Goal: Transaction & Acquisition: Purchase product/service

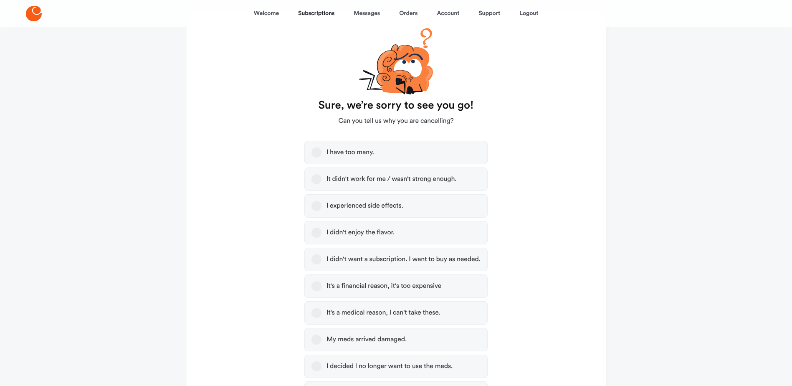
scroll to position [84, 0]
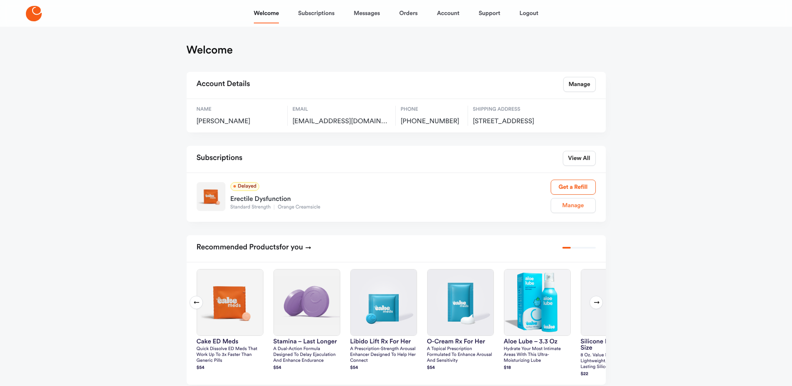
click at [570, 213] on link "Manage" at bounding box center [573, 205] width 45 height 15
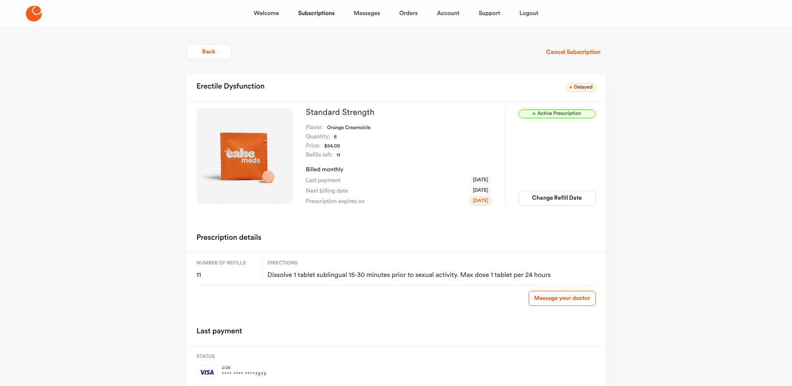
scroll to position [46, 0]
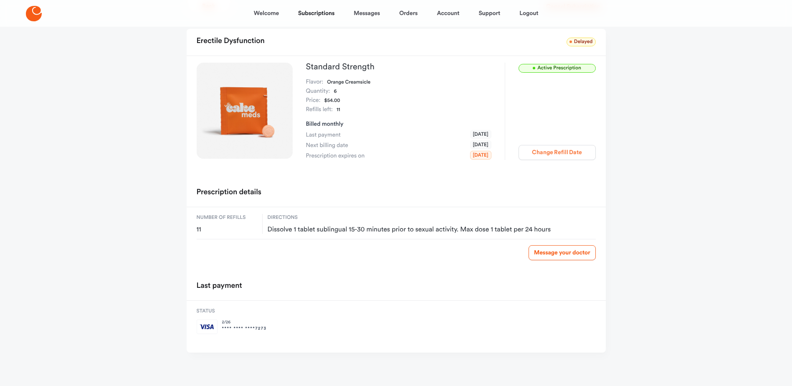
click at [556, 155] on button "Change Refill Date" at bounding box center [557, 152] width 77 height 15
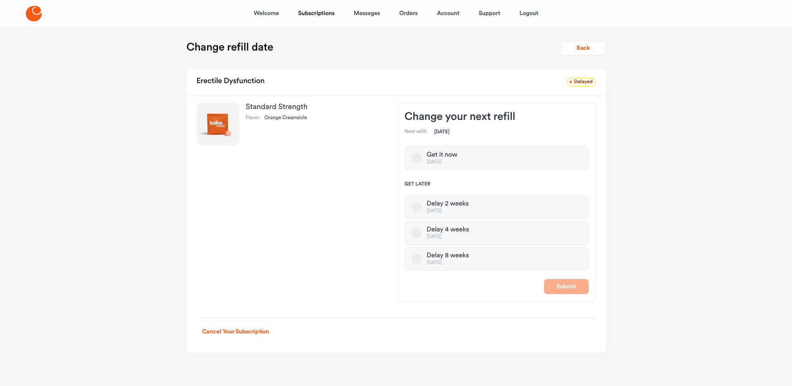
click at [417, 157] on button "Get it now Oct 14, 2025" at bounding box center [417, 158] width 10 height 10
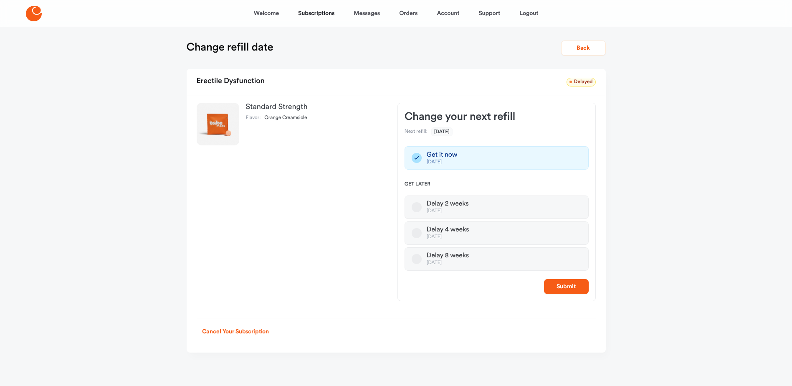
click at [415, 159] on icon "button" at bounding box center [417, 158] width 10 height 10
click at [416, 160] on icon "button" at bounding box center [417, 158] width 10 height 10
click at [327, 252] on div "Standard Strength Flavor: Orange Creamsicle Change your next refill Next refill…" at bounding box center [396, 202] width 419 height 212
click at [579, 50] on button "Back" at bounding box center [583, 48] width 45 height 15
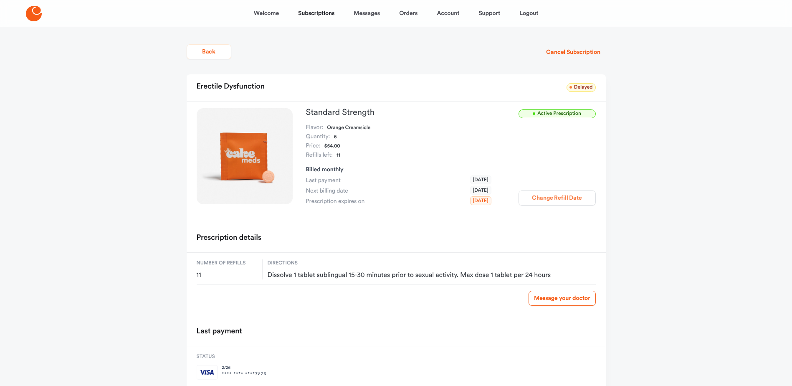
click at [557, 198] on button "Change Refill Date" at bounding box center [557, 197] width 77 height 15
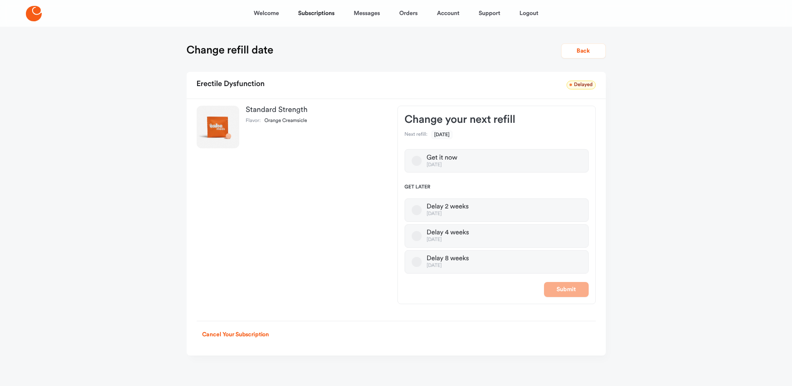
click at [414, 161] on button "Get it now Oct 14, 2025" at bounding box center [417, 161] width 10 height 10
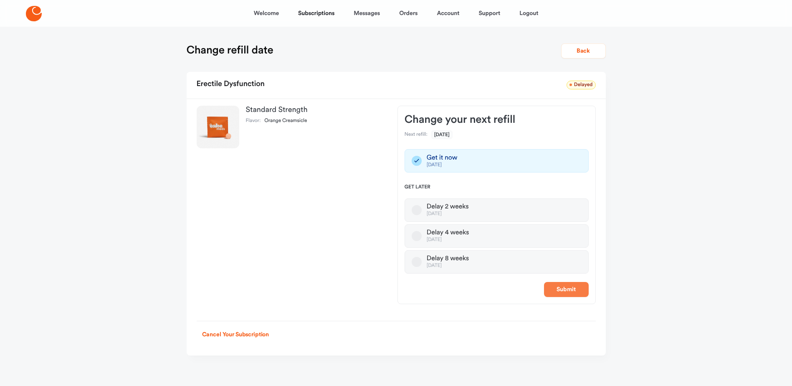
click at [560, 290] on button "Submit" at bounding box center [566, 289] width 45 height 15
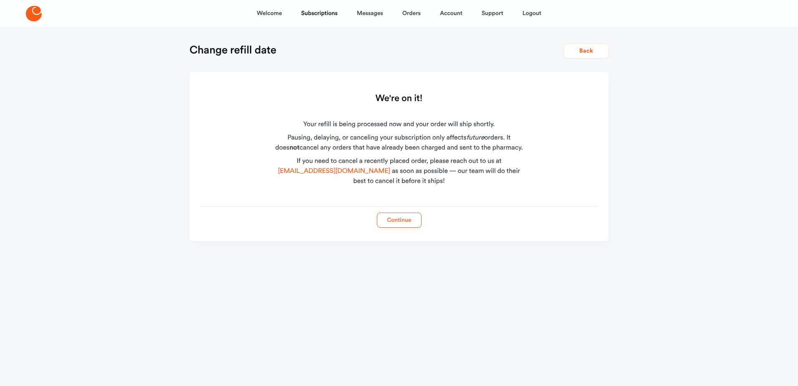
click at [395, 222] on button "Continue" at bounding box center [399, 220] width 45 height 15
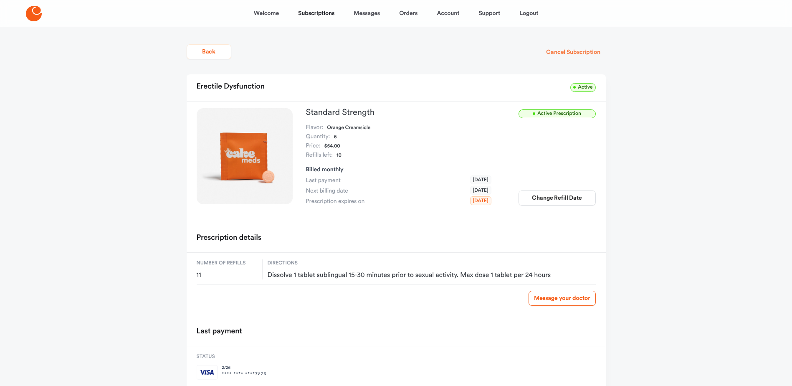
click at [591, 51] on button "Cancel Subscription" at bounding box center [573, 52] width 65 height 15
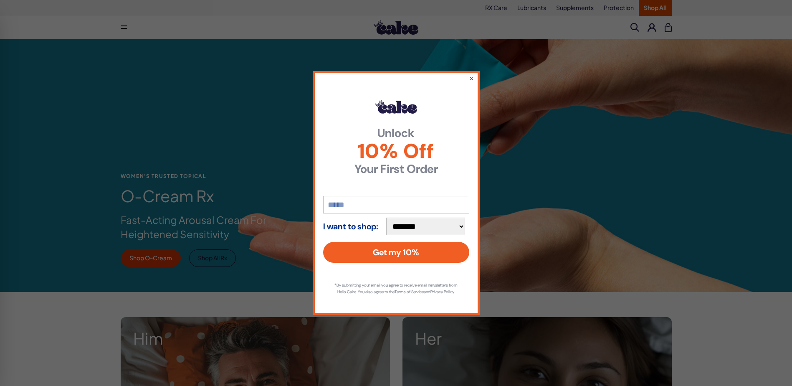
click at [389, 205] on input "email" at bounding box center [396, 205] width 146 height 18
type input "**********"
click at [426, 223] on select "**********" at bounding box center [425, 227] width 79 height 18
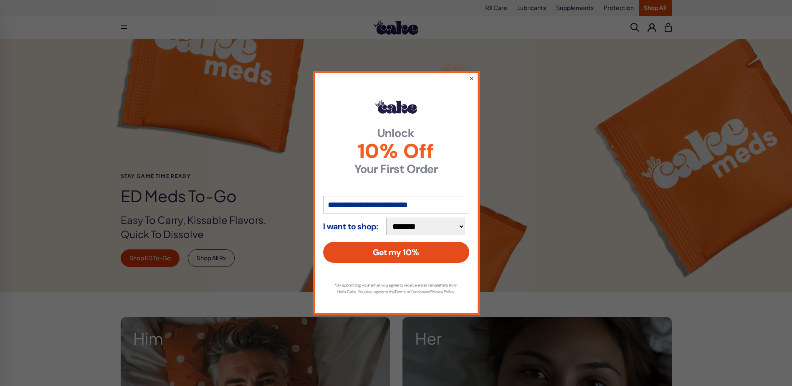
click at [402, 249] on button "Get my 10%" at bounding box center [396, 252] width 146 height 21
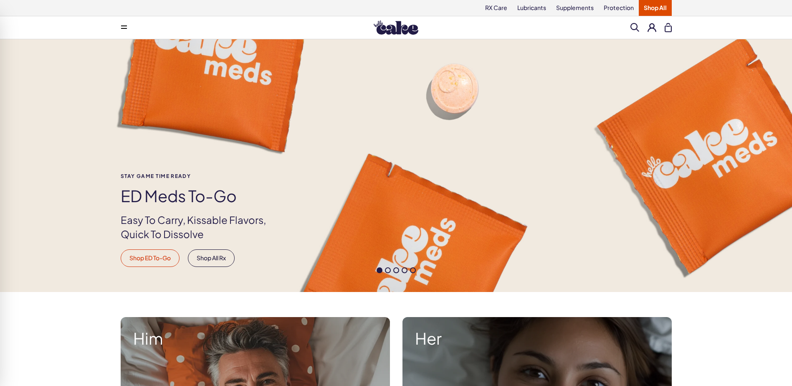
click at [156, 256] on link "Shop ED To-Go" at bounding box center [150, 258] width 59 height 18
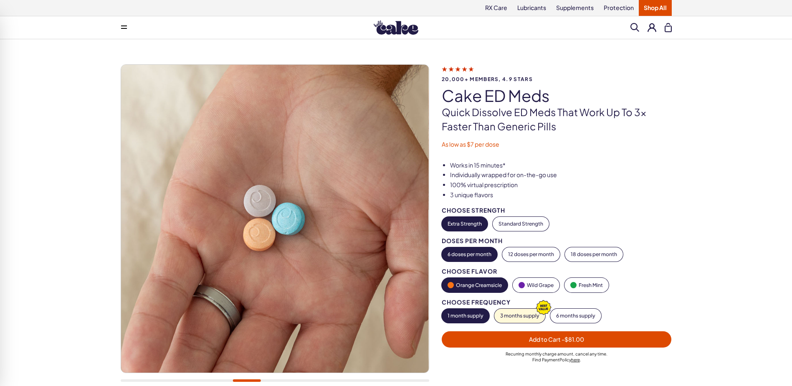
click at [522, 342] on span "Add to Cart - $81.00" at bounding box center [557, 340] width 220 height 10
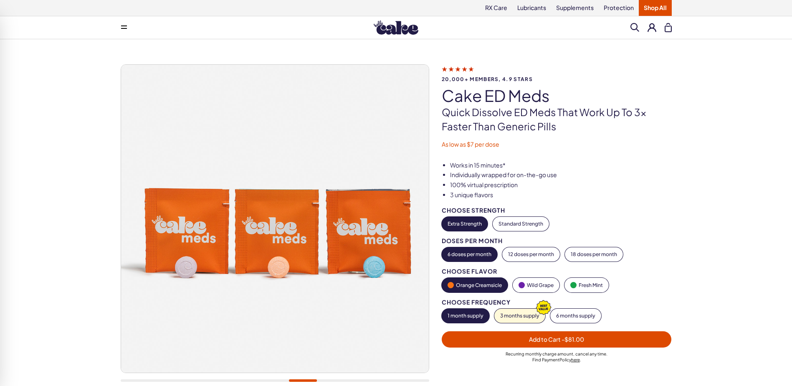
click at [535, 341] on span "Add to Cart - $81.00" at bounding box center [556, 339] width 55 height 8
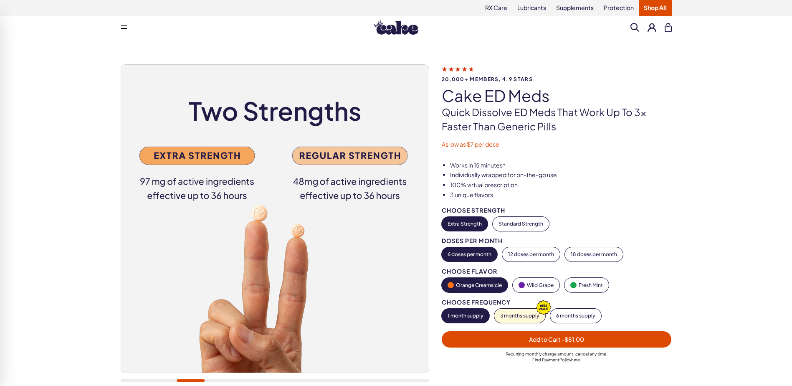
click at [651, 28] on button at bounding box center [652, 27] width 9 height 9
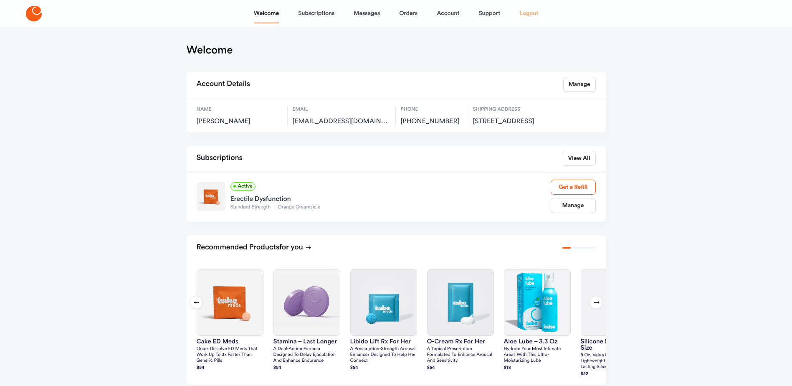
click at [529, 12] on link "Logout" at bounding box center [529, 13] width 19 height 20
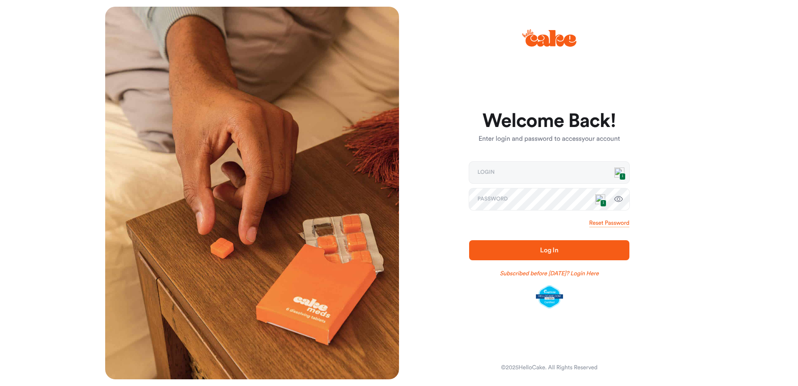
click at [621, 173] on span "1" at bounding box center [623, 176] width 6 height 7
type input "**********"
click at [532, 255] on span "Log In" at bounding box center [550, 250] width 134 height 10
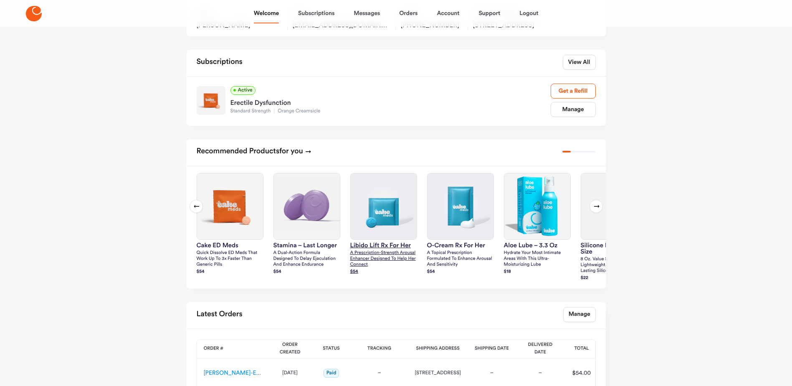
scroll to position [125, 0]
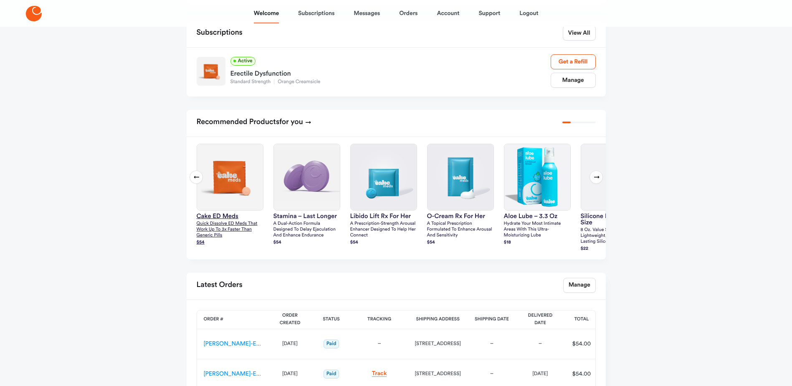
click at [226, 188] on img at bounding box center [230, 177] width 66 height 66
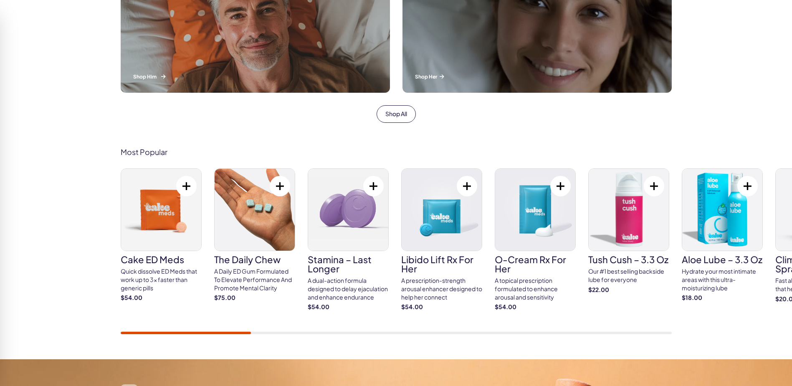
scroll to position [376, 0]
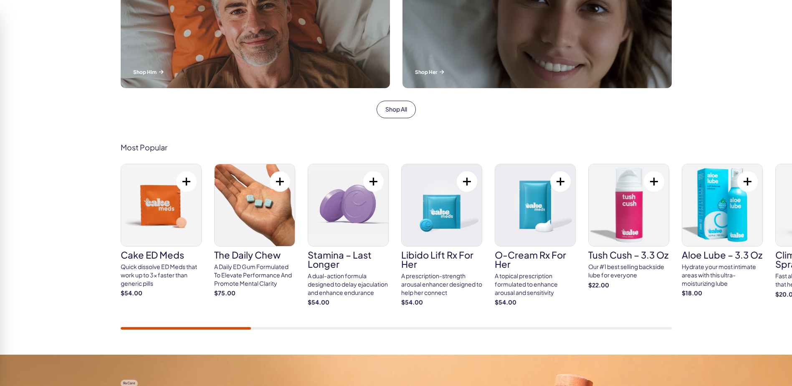
click at [159, 216] on img at bounding box center [161, 205] width 80 height 82
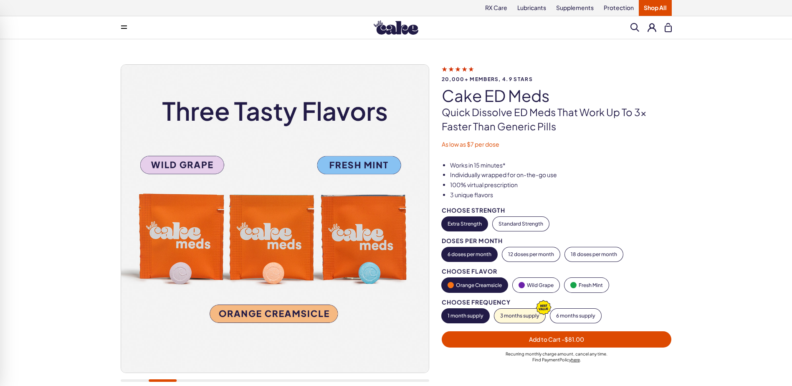
click at [473, 225] on button "Extra Strength" at bounding box center [465, 224] width 46 height 14
click at [508, 224] on button "Standard Strength" at bounding box center [521, 224] width 56 height 14
click at [469, 225] on button "Extra Strength" at bounding box center [465, 224] width 46 height 14
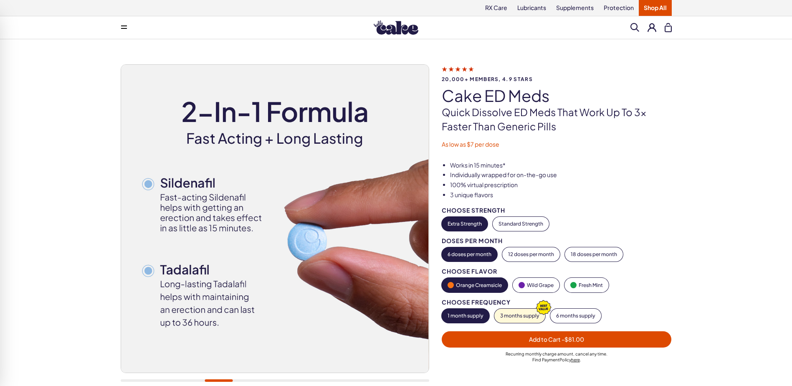
click at [557, 341] on span "Add to Cart - $81.00" at bounding box center [556, 339] width 55 height 8
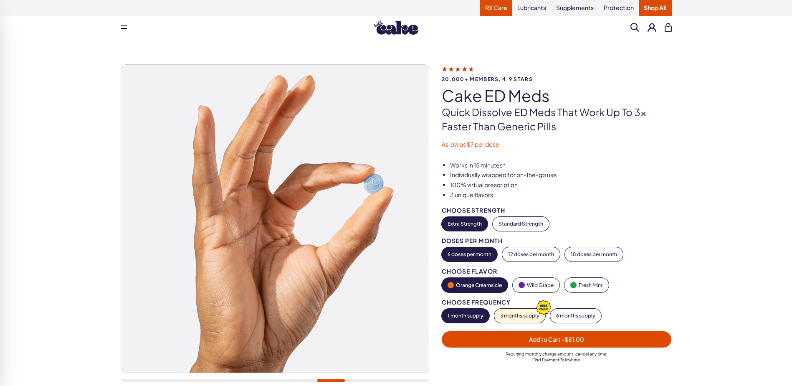
click at [494, 9] on link "RX Care" at bounding box center [496, 8] width 32 height 16
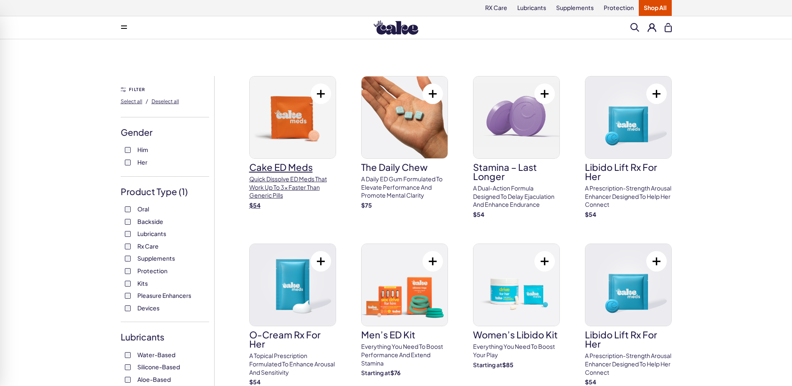
click at [276, 181] on p "Quick dissolve ED Meds that work up to 3x faster than generic pills" at bounding box center [292, 187] width 87 height 25
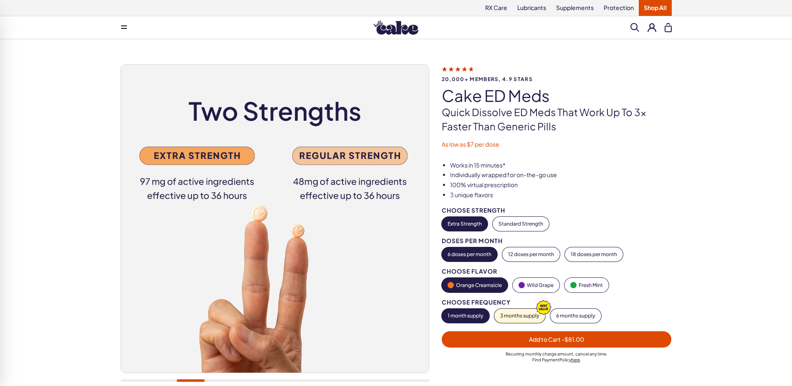
click at [458, 339] on span "Add to Cart - $81.00" at bounding box center [557, 340] width 220 height 10
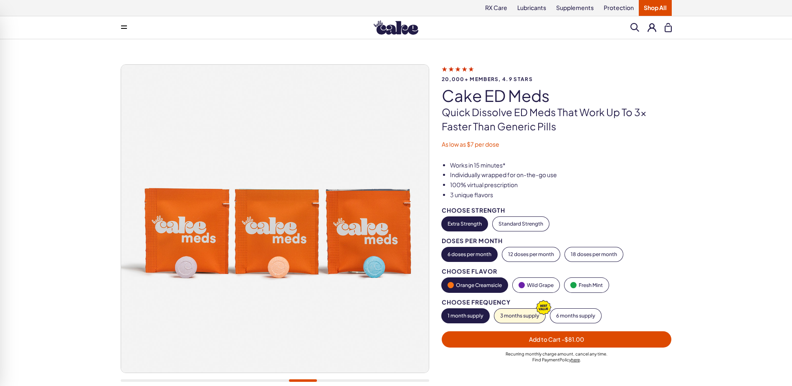
click at [122, 26] on icon at bounding box center [124, 25] width 6 height 1
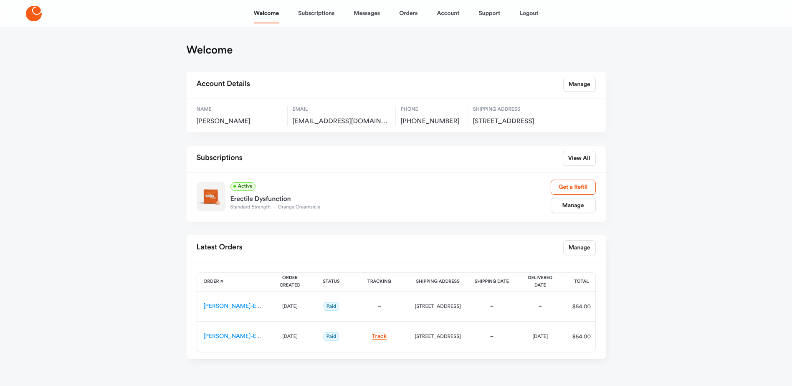
scroll to position [28, 0]
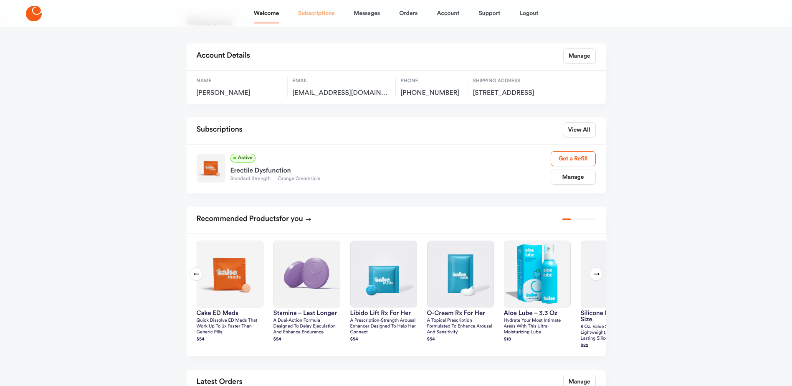
click at [311, 13] on link "Subscriptions" at bounding box center [316, 13] width 36 height 20
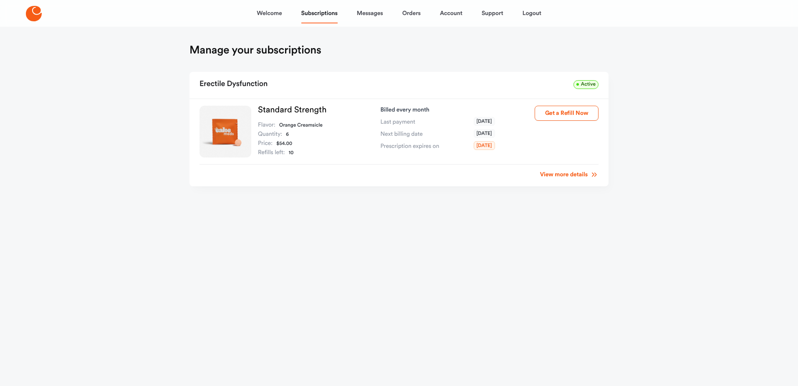
click at [569, 174] on link "View more details" at bounding box center [569, 174] width 58 height 8
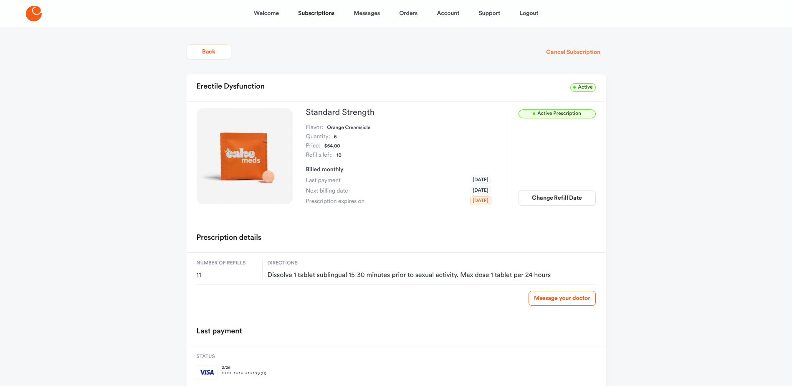
click at [570, 52] on button "Cancel Subscription" at bounding box center [573, 52] width 65 height 15
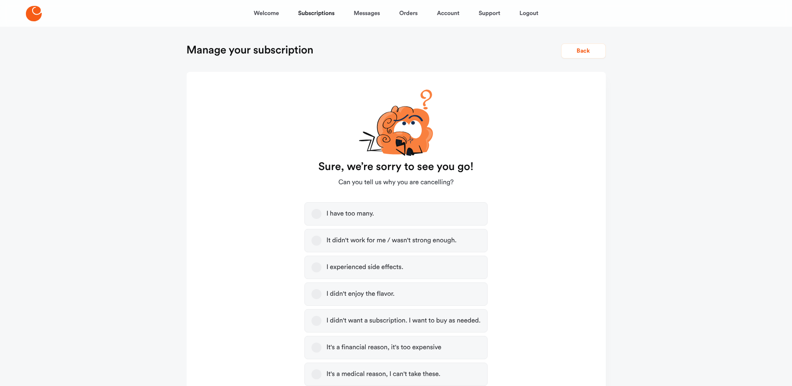
click at [316, 243] on button "It didn't work for me / wasn't strong enough." at bounding box center [317, 241] width 10 height 10
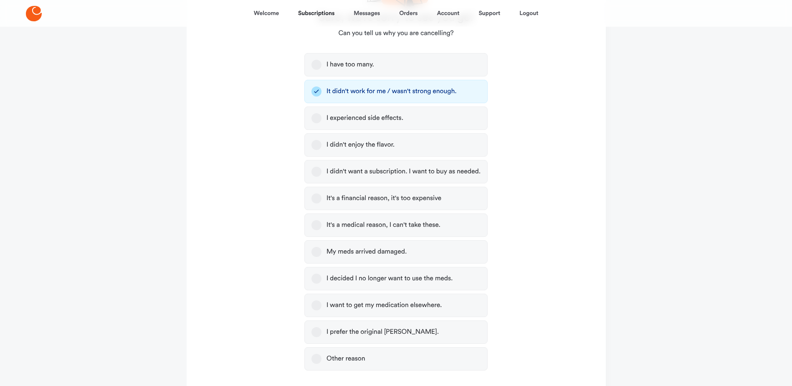
scroll to position [209, 0]
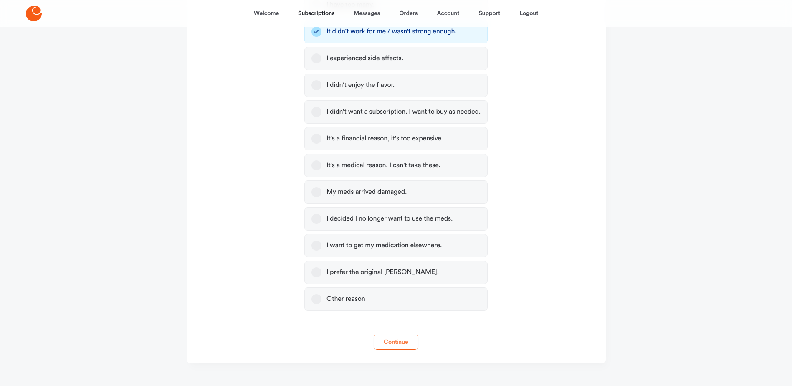
click at [403, 343] on button "Continue" at bounding box center [396, 342] width 45 height 15
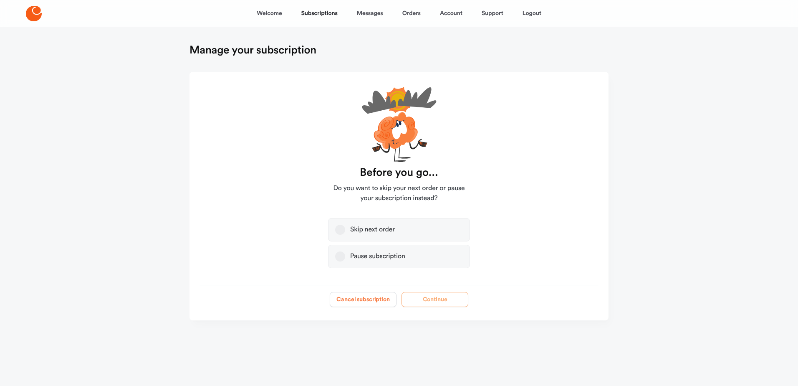
click at [370, 302] on button "Cancel subscription" at bounding box center [363, 299] width 67 height 15
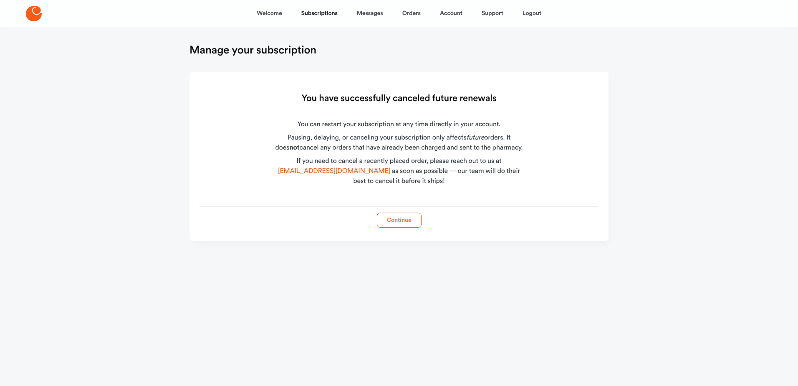
click at [393, 222] on button "Continue" at bounding box center [399, 220] width 45 height 15
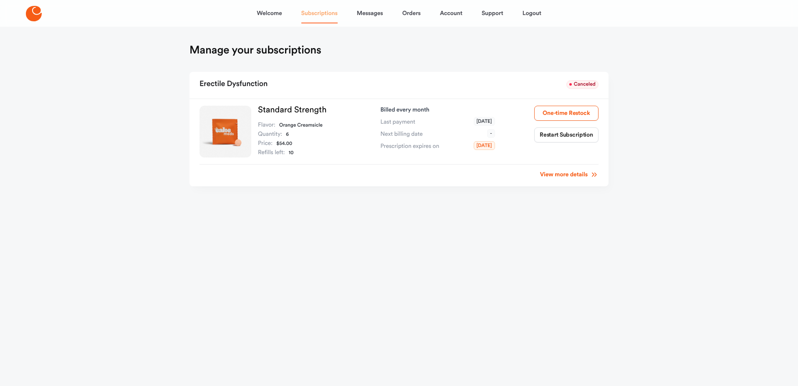
click at [324, 14] on link "Subscriptions" at bounding box center [320, 13] width 36 height 20
click at [565, 176] on link "View more details" at bounding box center [569, 174] width 58 height 8
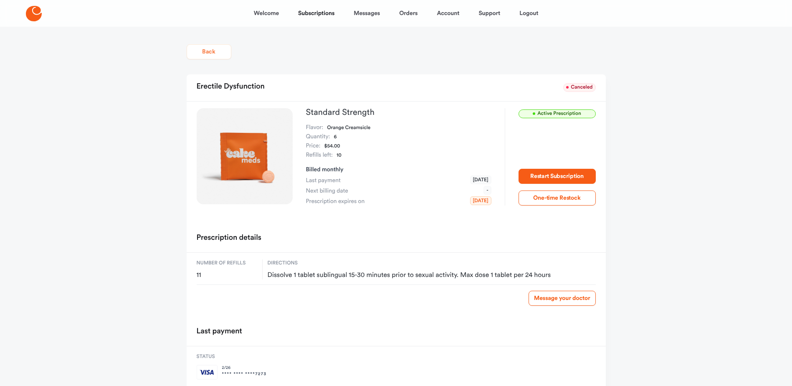
click at [211, 52] on button "Back" at bounding box center [209, 51] width 45 height 15
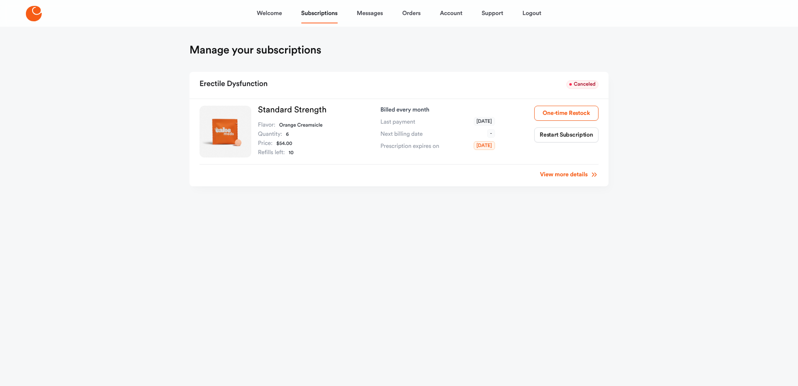
click at [211, 52] on h1 "Manage your subscriptions" at bounding box center [256, 49] width 132 height 13
click at [318, 12] on link "Subscriptions" at bounding box center [320, 13] width 36 height 20
click at [561, 177] on link "View more details" at bounding box center [569, 174] width 58 height 8
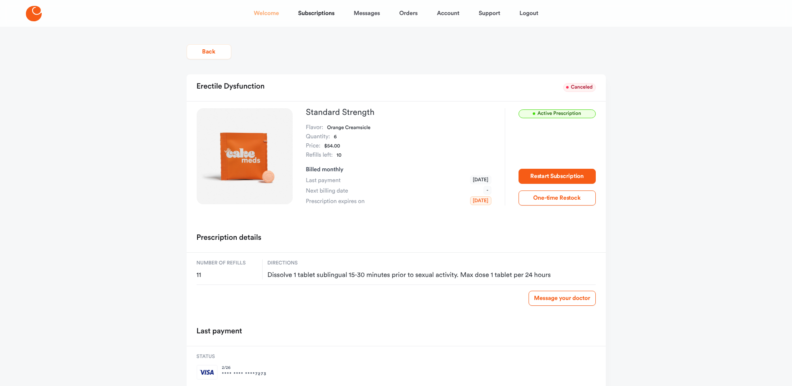
click at [271, 12] on link "Welcome" at bounding box center [266, 13] width 25 height 20
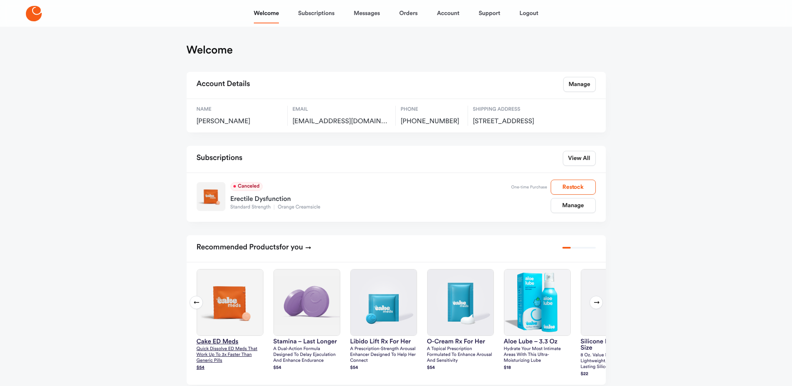
click at [232, 328] on img at bounding box center [230, 302] width 66 height 66
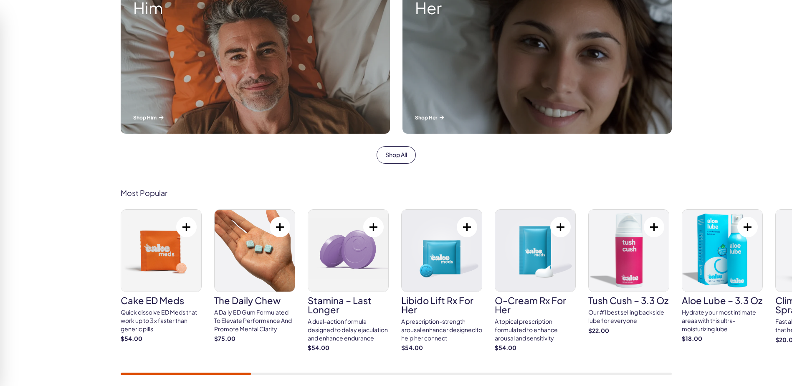
scroll to position [459, 0]
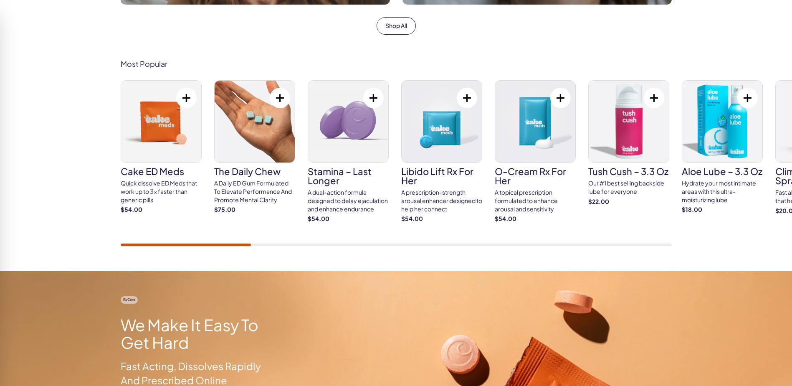
click at [177, 146] on img at bounding box center [161, 122] width 80 height 82
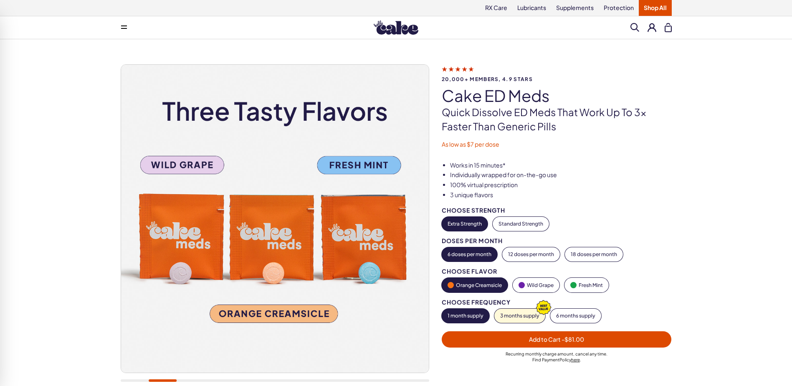
click at [531, 341] on span "Add to Cart - $81.00" at bounding box center [556, 339] width 55 height 8
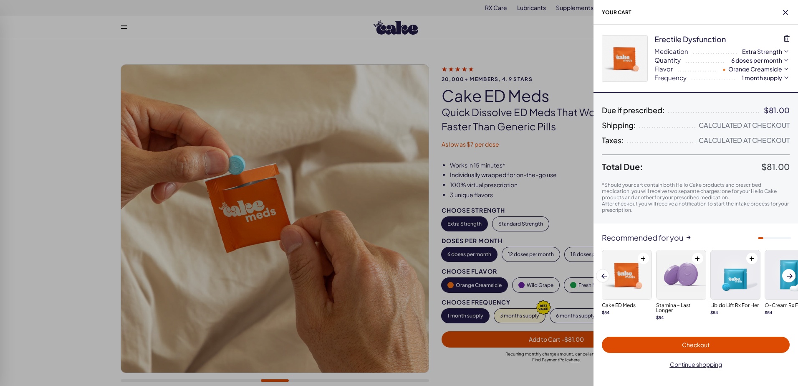
click at [674, 342] on span "Checkout" at bounding box center [696, 345] width 178 height 10
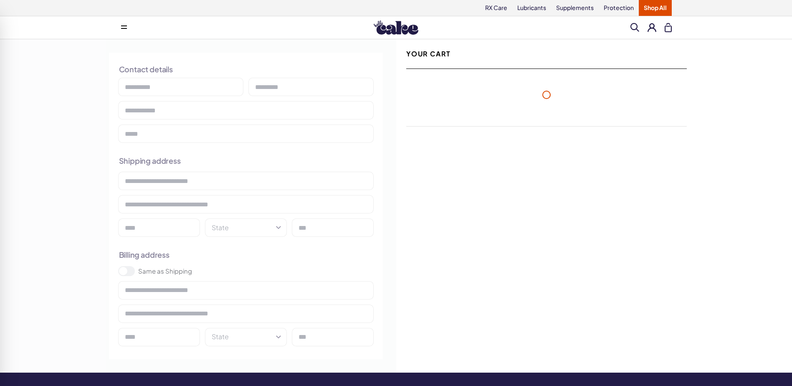
select select "**"
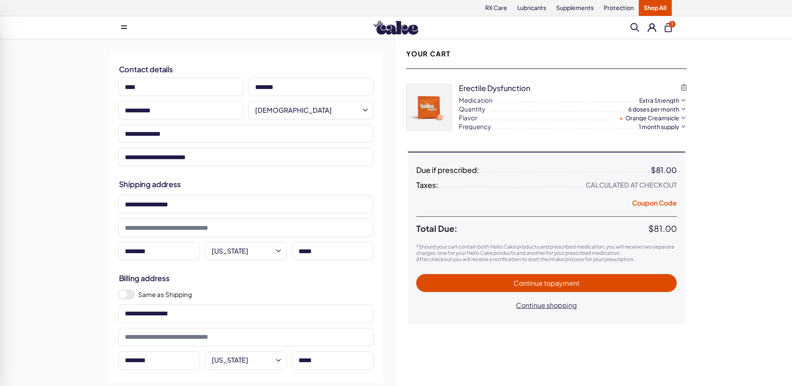
click at [538, 284] on span "Continue to payment" at bounding box center [547, 283] width 66 height 9
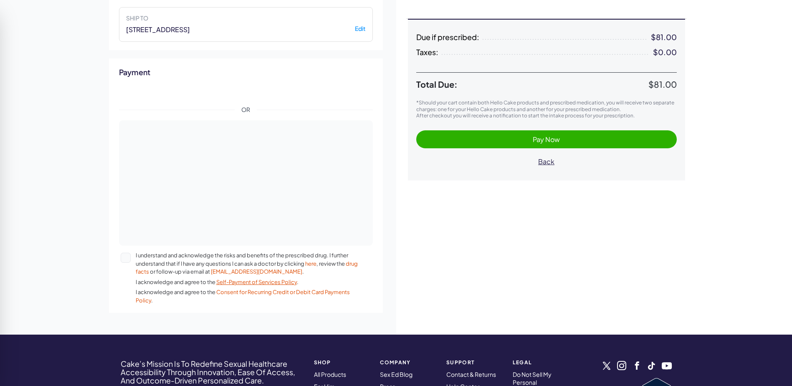
scroll to position [42, 0]
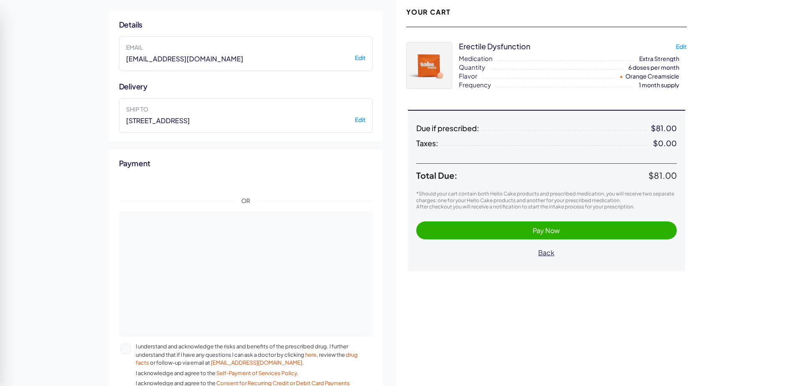
click at [493, 231] on span "Pay Now" at bounding box center [547, 231] width 244 height 10
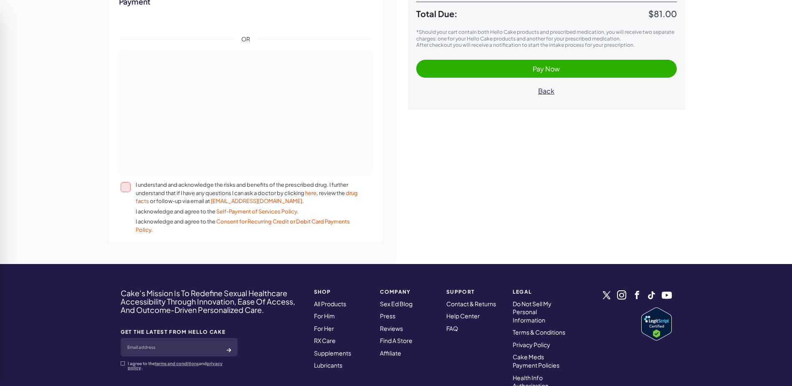
scroll to position [344, 0]
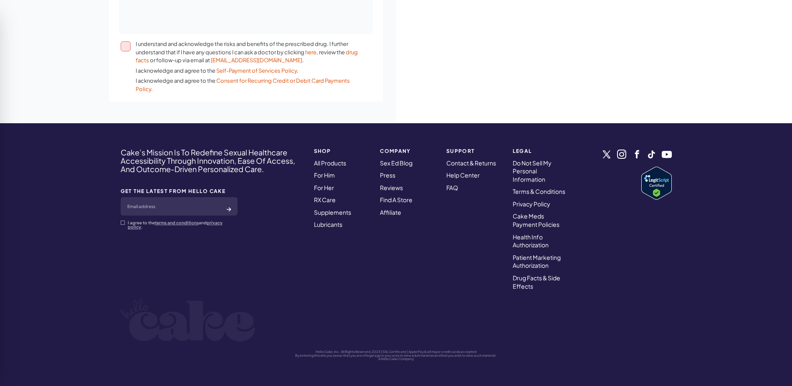
click at [127, 48] on button "I understand and acknowledge the risks and benefits of the prescribed drug. I f…" at bounding box center [126, 46] width 10 height 10
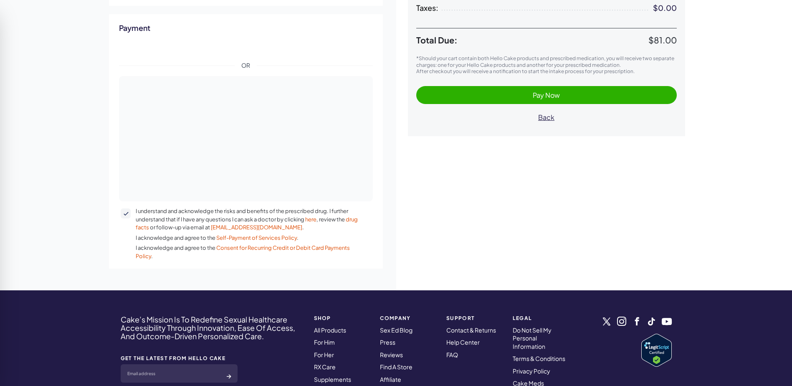
click at [494, 94] on span "Pay Now" at bounding box center [547, 95] width 244 height 10
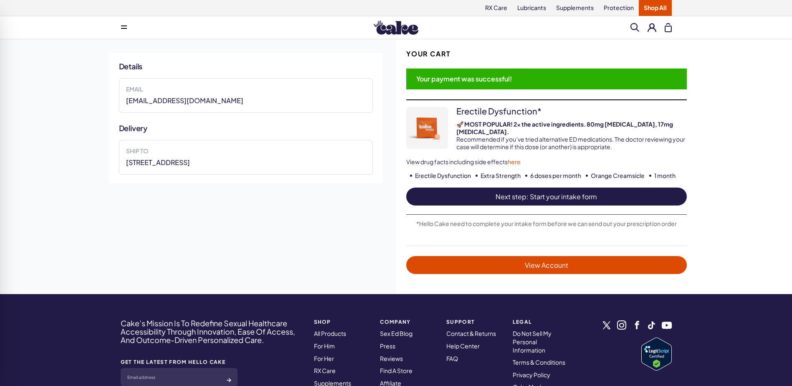
click at [504, 192] on span "Next step: Start your intake form" at bounding box center [547, 197] width 264 height 10
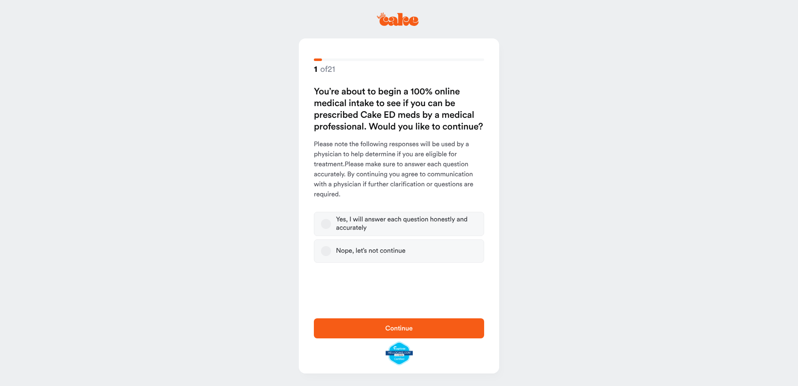
click at [324, 225] on button "Yes, I will answer each question honestly and accurately" at bounding box center [326, 224] width 10 height 10
click at [383, 324] on span "Continue" at bounding box center [399, 328] width 144 height 10
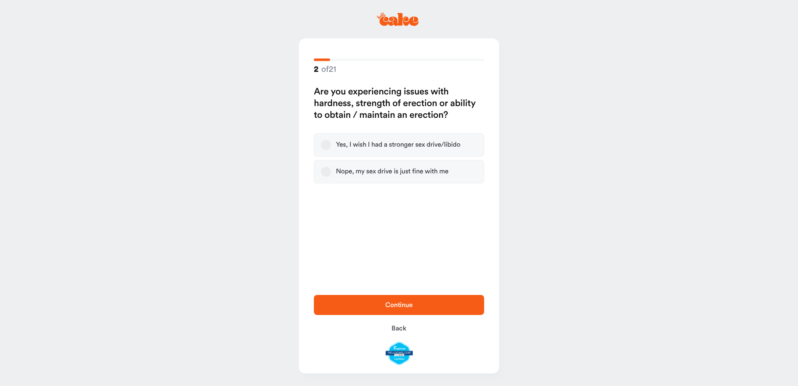
click at [329, 146] on button "Yes, I wish I had a stronger sex drive/libido" at bounding box center [326, 145] width 10 height 10
click at [404, 307] on span "Continue" at bounding box center [399, 305] width 28 height 7
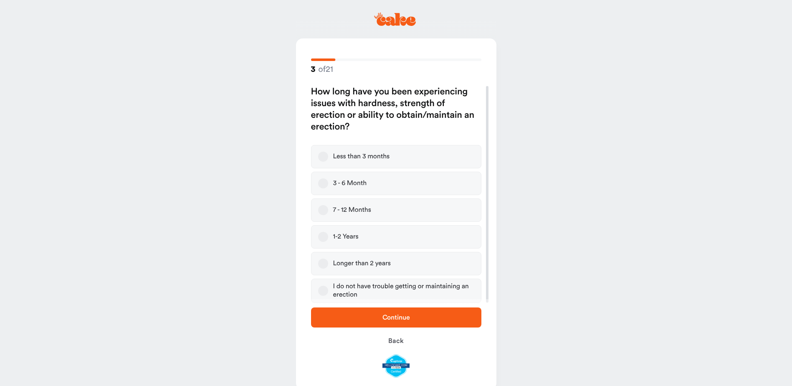
click at [323, 185] on button "3 - 6 Month" at bounding box center [323, 183] width 10 height 10
click at [326, 211] on button "7 - 12 Months" at bounding box center [323, 210] width 10 height 10
click at [393, 314] on span "Continue" at bounding box center [397, 317] width 28 height 7
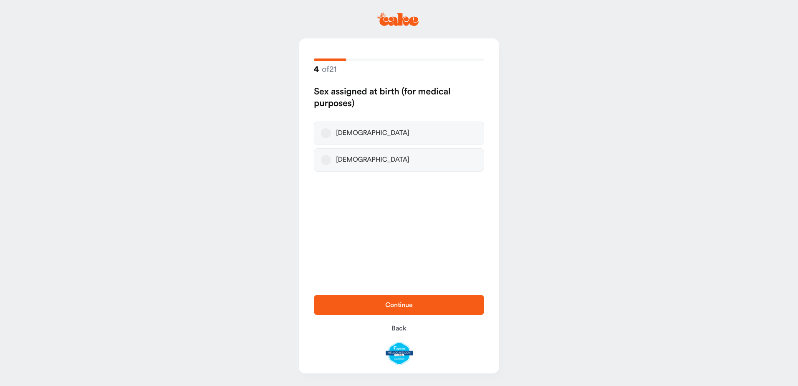
click at [324, 135] on button "[DEMOGRAPHIC_DATA]" at bounding box center [326, 133] width 10 height 10
click at [391, 305] on span "Continue" at bounding box center [399, 305] width 28 height 7
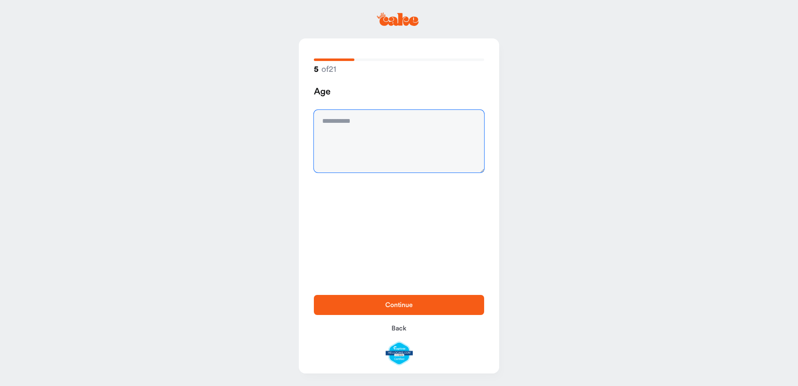
click at [362, 125] on textarea at bounding box center [399, 141] width 170 height 63
type textarea "**"
click at [406, 304] on span "Continue" at bounding box center [399, 305] width 28 height 7
click at [354, 126] on textarea at bounding box center [399, 141] width 170 height 63
type textarea "****"
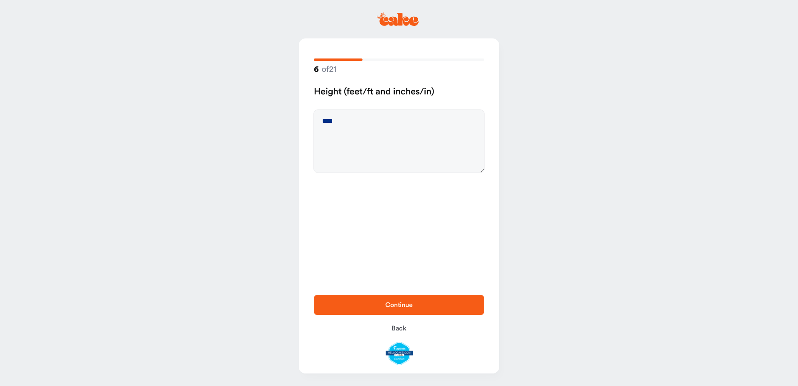
click at [398, 305] on span "Continue" at bounding box center [399, 305] width 28 height 7
click at [351, 124] on textarea at bounding box center [399, 141] width 170 height 63
type textarea "******"
click at [390, 302] on span "Continue" at bounding box center [399, 305] width 28 height 7
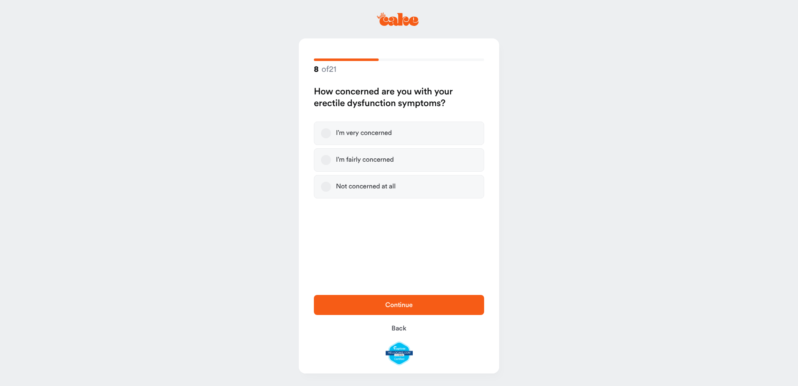
click at [331, 159] on label "I’m fairly concerned" at bounding box center [399, 159] width 170 height 23
click at [331, 159] on button "I’m fairly concerned" at bounding box center [326, 160] width 10 height 10
click at [397, 305] on span "Continue" at bounding box center [399, 305] width 28 height 7
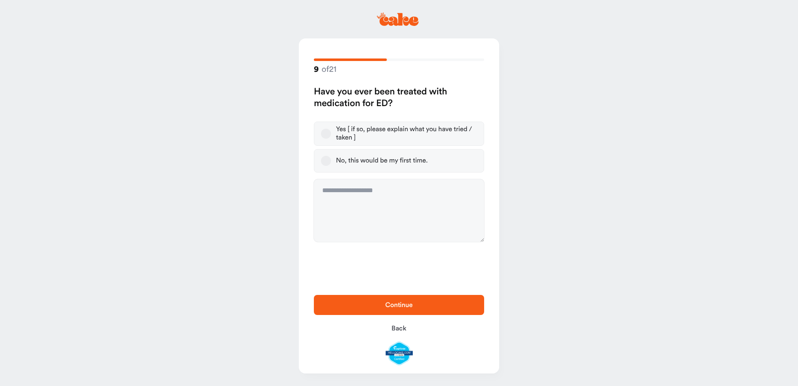
click at [328, 160] on button "No, this would be my first time." at bounding box center [326, 161] width 10 height 10
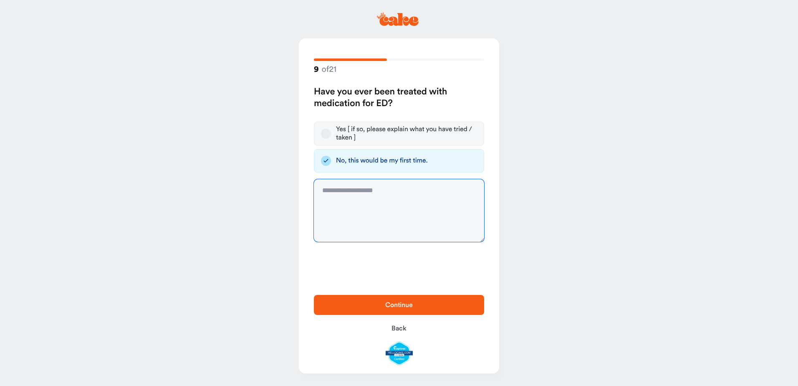
click at [345, 191] on textarea at bounding box center [399, 210] width 170 height 63
click at [326, 131] on button "Yes [ if so, please explain what you have tried / taken ]" at bounding box center [326, 134] width 10 height 10
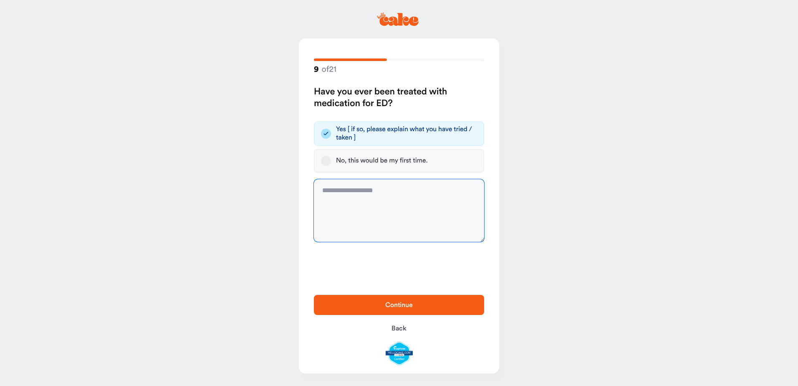
click at [335, 196] on textarea at bounding box center [399, 210] width 170 height 63
type textarea "**********"
click at [387, 304] on span "Continue" at bounding box center [399, 305] width 28 height 7
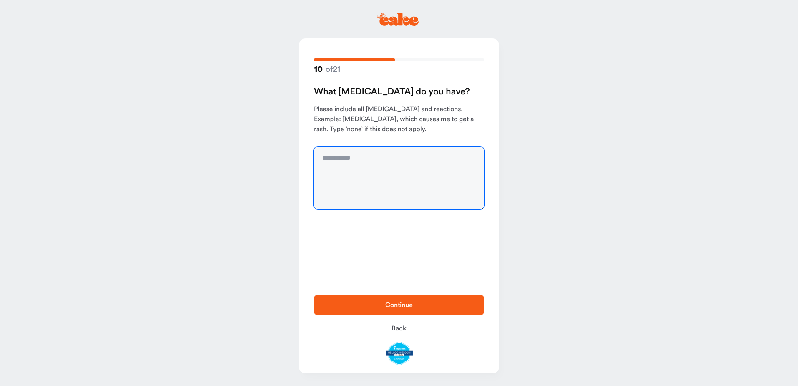
click at [344, 159] on textarea at bounding box center [399, 178] width 170 height 63
type textarea "****"
click at [390, 305] on span "Continue" at bounding box center [399, 305] width 28 height 7
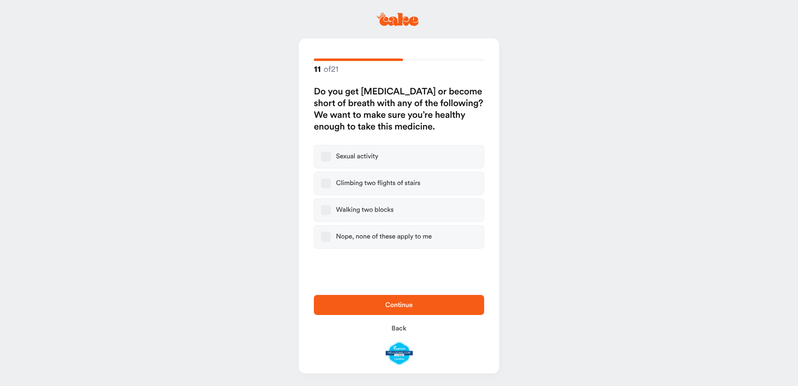
click at [327, 238] on button "Nope, none of these apply to me" at bounding box center [326, 237] width 10 height 10
click at [401, 305] on span "Continue" at bounding box center [399, 305] width 28 height 7
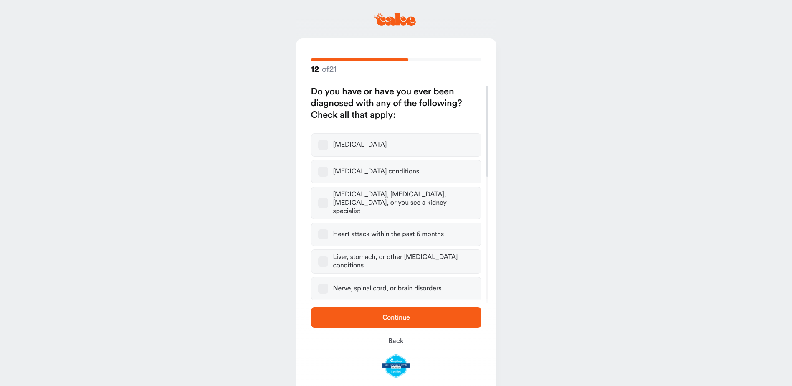
click at [321, 146] on button "[MEDICAL_DATA]" at bounding box center [323, 145] width 10 height 10
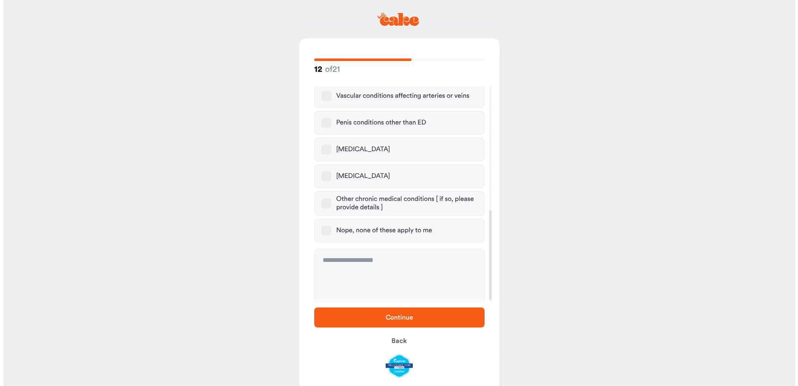
scroll to position [301, 0]
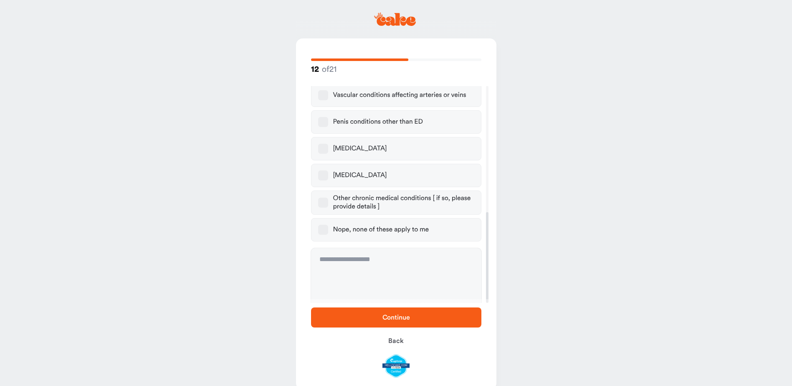
click at [323, 170] on button "[MEDICAL_DATA]" at bounding box center [323, 175] width 10 height 10
click at [396, 319] on span "Continue" at bounding box center [397, 317] width 28 height 7
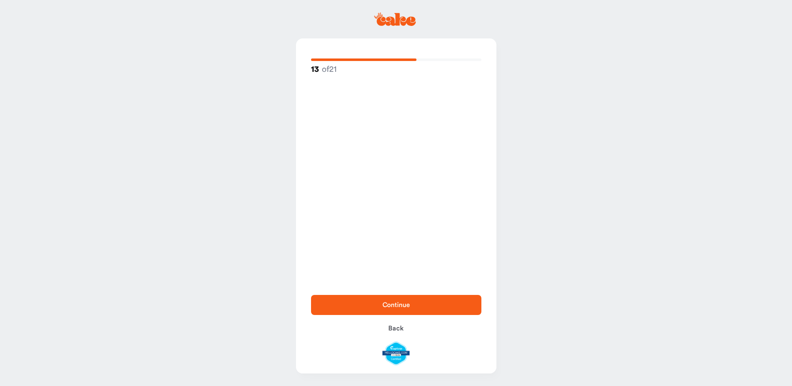
scroll to position [0, 0]
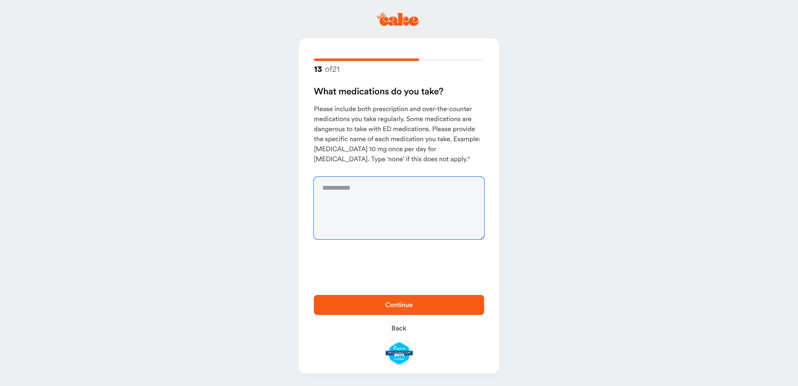
click at [363, 191] on textarea at bounding box center [399, 208] width 170 height 63
type textarea "**********"
click at [385, 302] on span "Continue" at bounding box center [399, 305] width 144 height 10
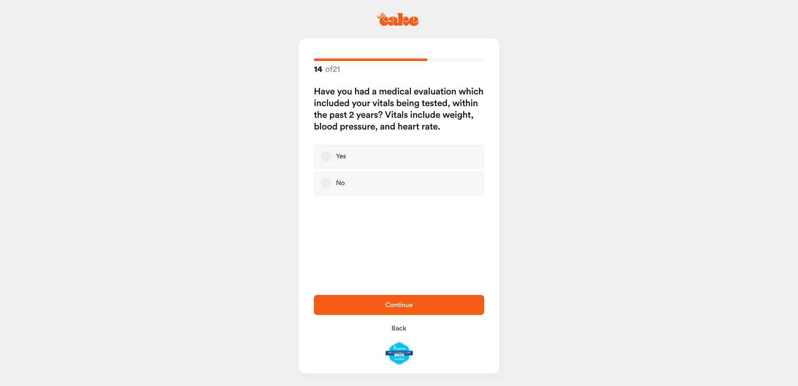
click at [323, 158] on button "Yes" at bounding box center [326, 157] width 10 height 10
click at [390, 304] on span "Continue" at bounding box center [399, 305] width 28 height 7
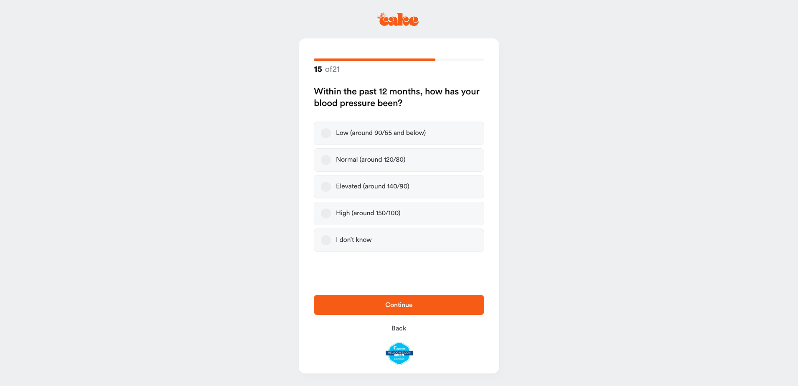
click at [325, 162] on button "Normal (around 120/80)" at bounding box center [326, 160] width 10 height 10
click at [374, 306] on span "Continue" at bounding box center [399, 305] width 144 height 10
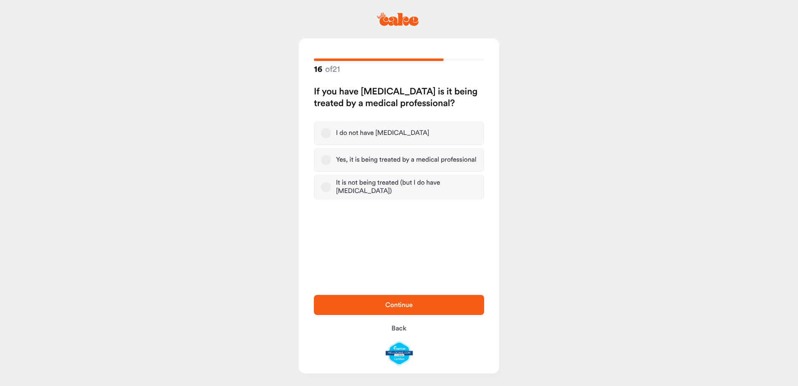
click at [330, 160] on button "Yes, it is being treated by a medical professional" at bounding box center [326, 160] width 10 height 10
click at [403, 301] on span "Continue" at bounding box center [399, 305] width 144 height 10
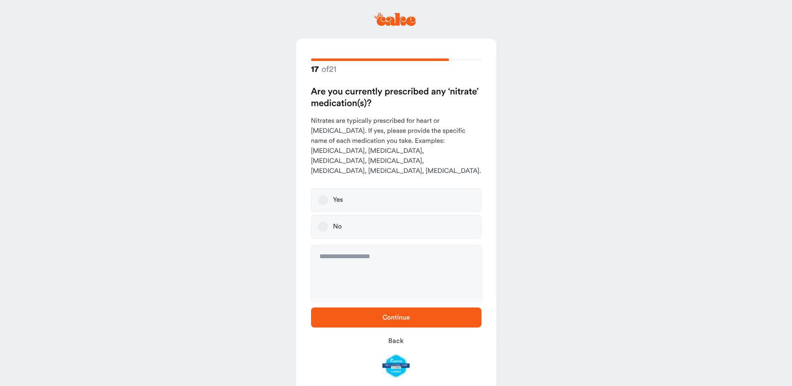
click at [326, 222] on button "No" at bounding box center [323, 227] width 10 height 10
click at [402, 316] on span "Continue" at bounding box center [397, 317] width 28 height 7
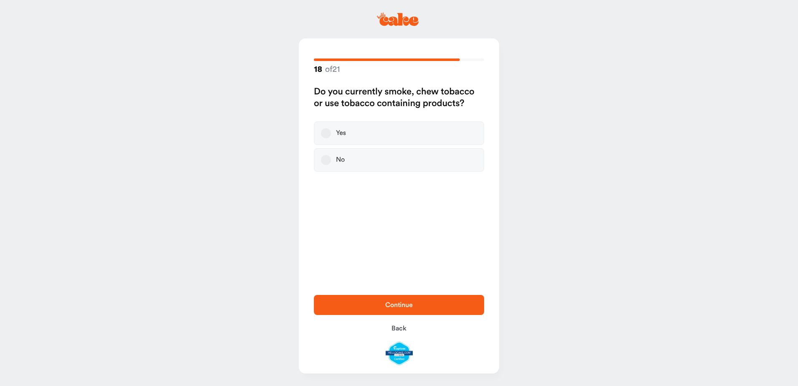
click at [322, 160] on button "No" at bounding box center [326, 160] width 10 height 10
click at [391, 303] on span "Continue" at bounding box center [399, 305] width 28 height 7
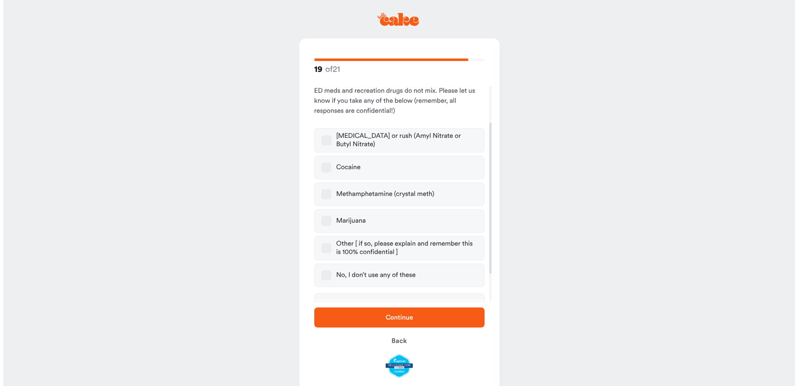
scroll to position [84, 0]
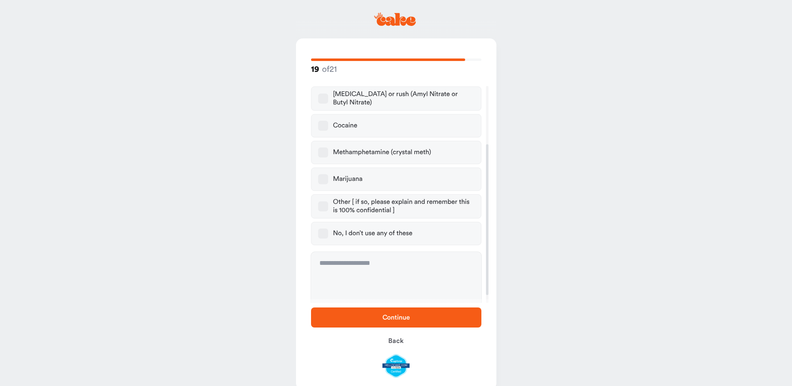
click at [324, 234] on button "No, I don’t use any of these" at bounding box center [323, 233] width 10 height 10
click at [383, 321] on span "Continue" at bounding box center [396, 317] width 144 height 10
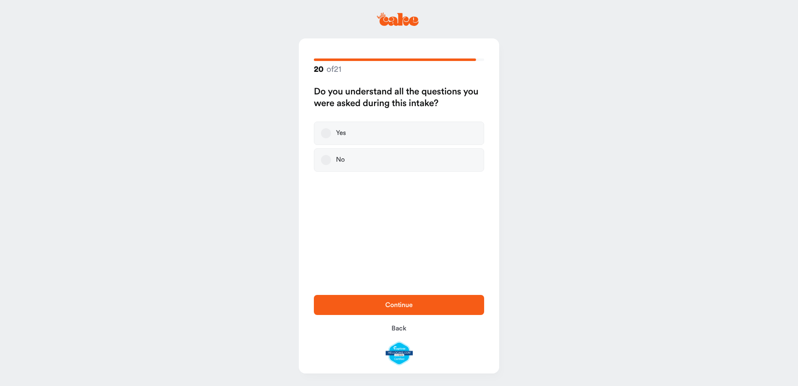
click at [327, 134] on button "Yes" at bounding box center [326, 133] width 10 height 10
click at [402, 301] on span "Continue" at bounding box center [399, 305] width 144 height 10
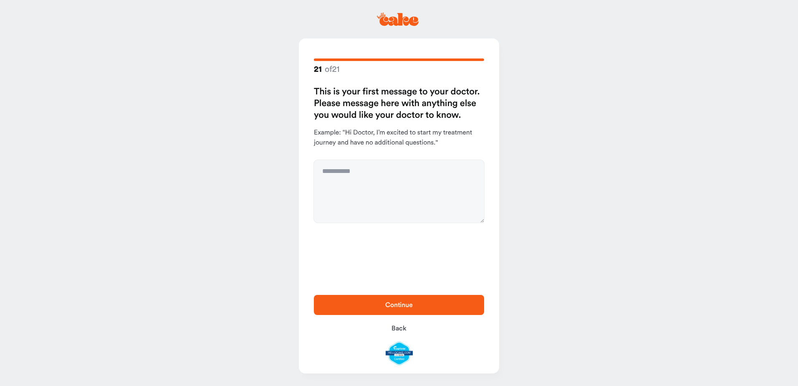
click at [397, 303] on span "Continue" at bounding box center [399, 305] width 28 height 7
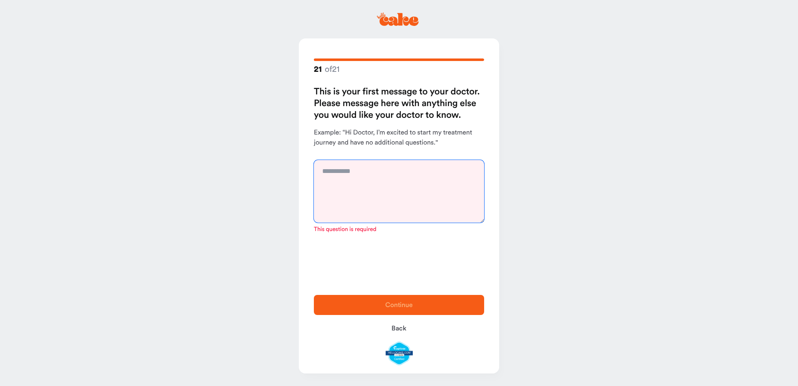
click at [347, 178] on textarea at bounding box center [399, 191] width 170 height 63
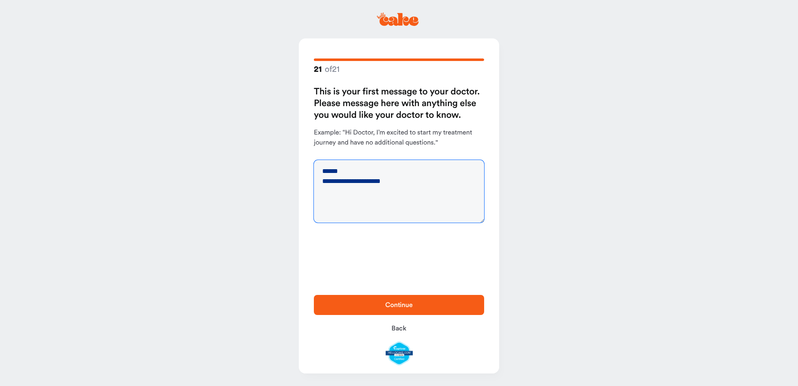
type textarea "**********"
click at [404, 305] on span "Continue" at bounding box center [399, 305] width 28 height 7
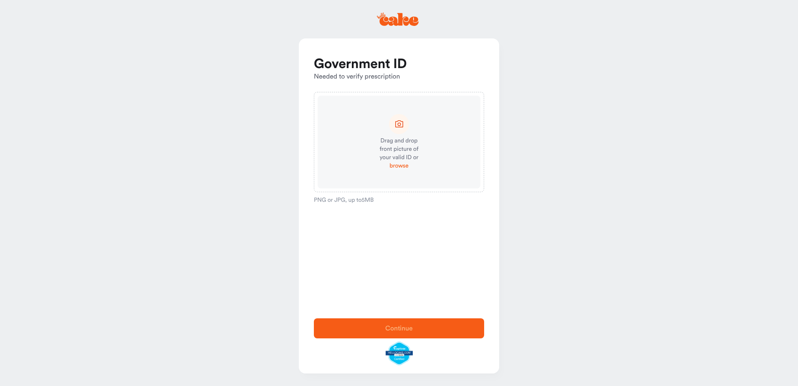
click at [399, 165] on span "browse" at bounding box center [399, 166] width 19 height 8
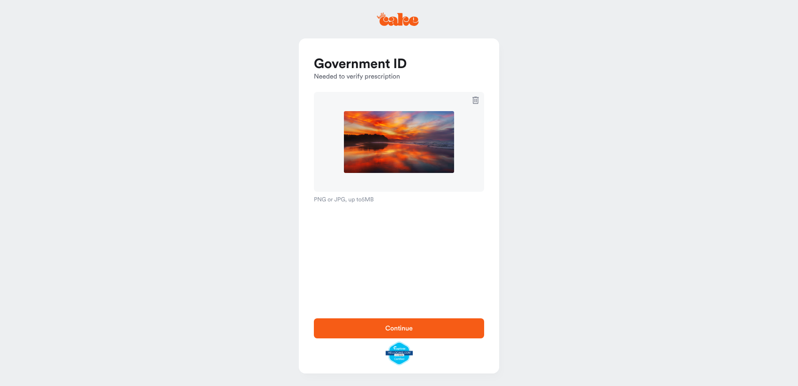
click at [475, 102] on icon at bounding box center [476, 100] width 6 height 7
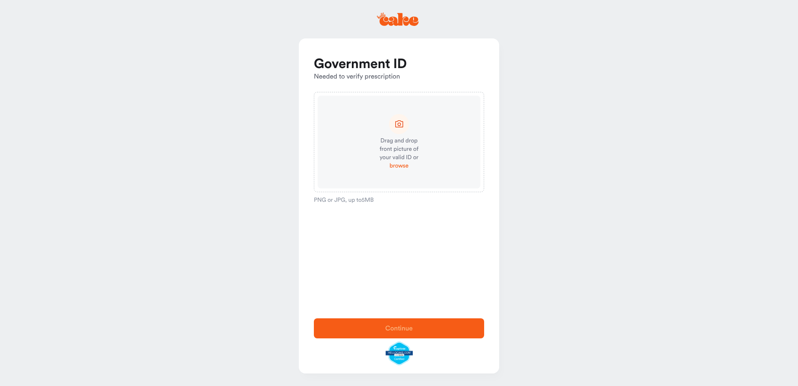
click at [396, 167] on span "browse" at bounding box center [399, 166] width 19 height 8
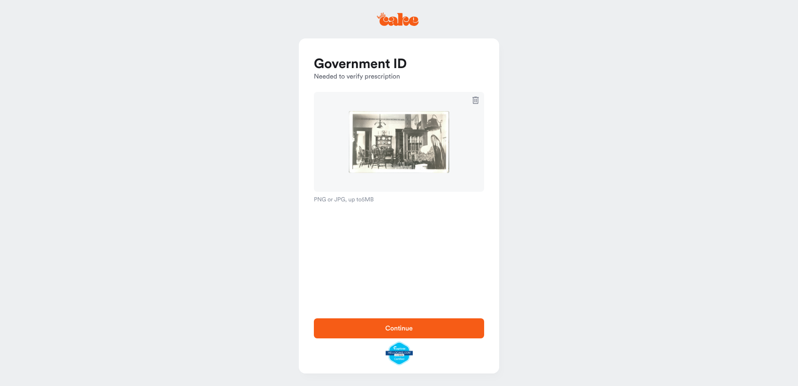
click at [475, 98] on icon at bounding box center [476, 100] width 6 height 7
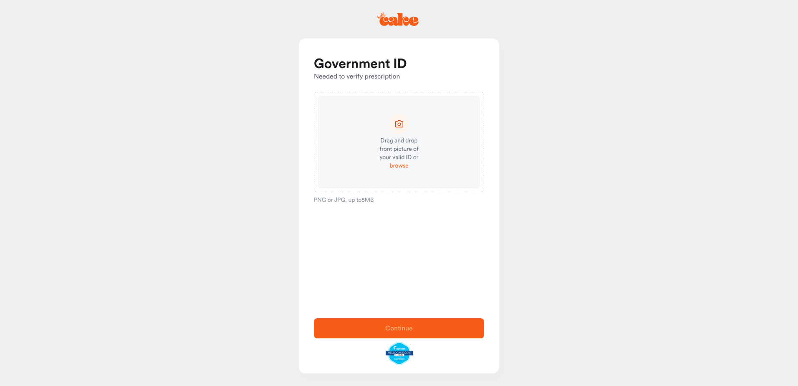
click at [401, 167] on span "browse" at bounding box center [399, 166] width 19 height 8
click at [400, 166] on span "browse" at bounding box center [399, 166] width 19 height 8
click at [391, 327] on span "Continue" at bounding box center [399, 328] width 28 height 7
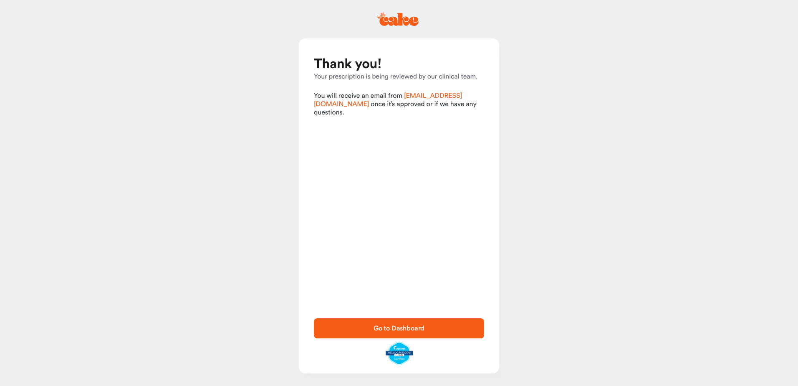
click at [402, 330] on span "Go to Dashboard" at bounding box center [399, 328] width 51 height 7
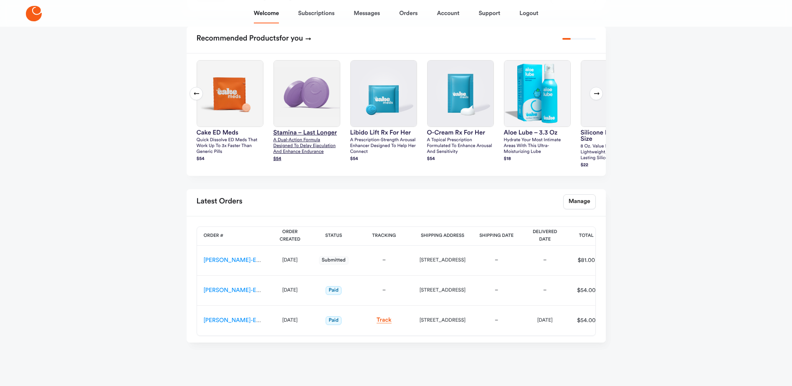
scroll to position [222, 0]
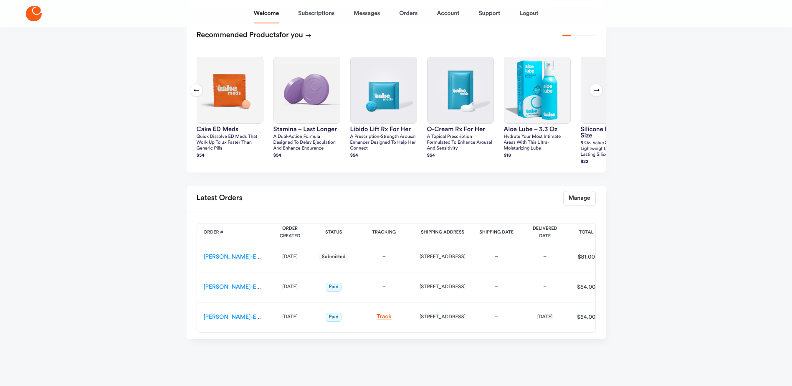
click at [329, 318] on span "Paid" at bounding box center [334, 317] width 16 height 9
